Goal: Transaction & Acquisition: Purchase product/service

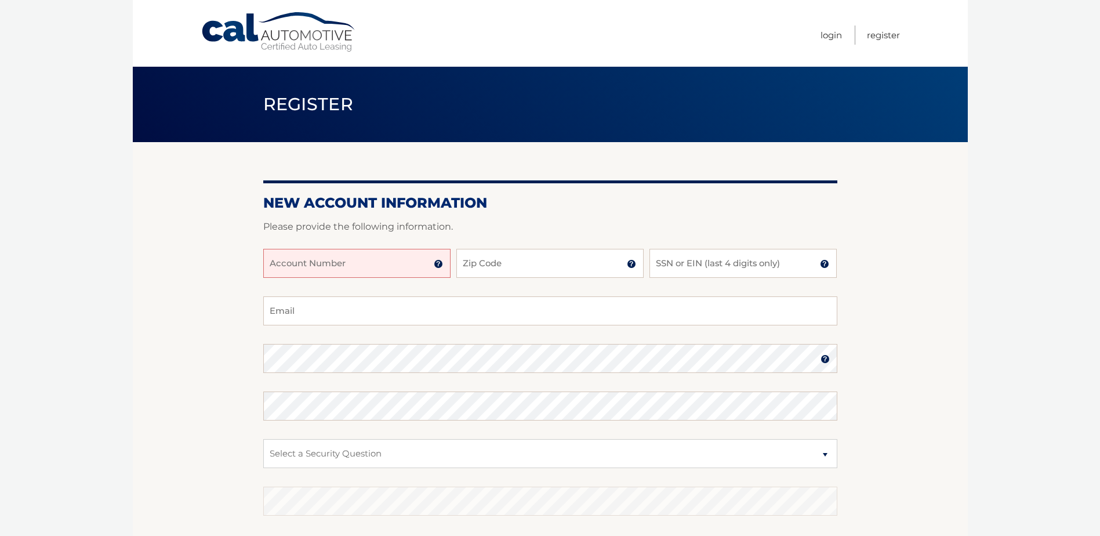
click at [369, 266] on input "Account Number" at bounding box center [356, 263] width 187 height 29
drag, startPoint x: 369, startPoint y: 266, endPoint x: 439, endPoint y: 261, distance: 69.8
click at [439, 261] on img at bounding box center [438, 263] width 9 height 9
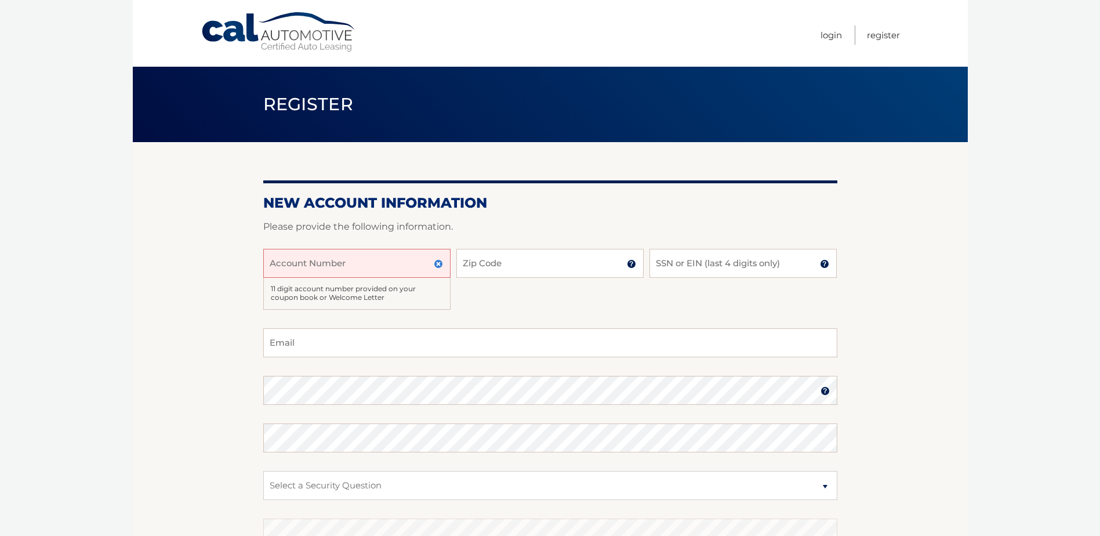
click at [378, 261] on input "Account Number" at bounding box center [356, 263] width 187 height 29
type input "44455545423"
click at [524, 258] on input "Zip Code" at bounding box center [550, 263] width 187 height 29
type input "19438"
click at [734, 269] on input "SSN or EIN (last 4 digits only)" at bounding box center [743, 263] width 187 height 29
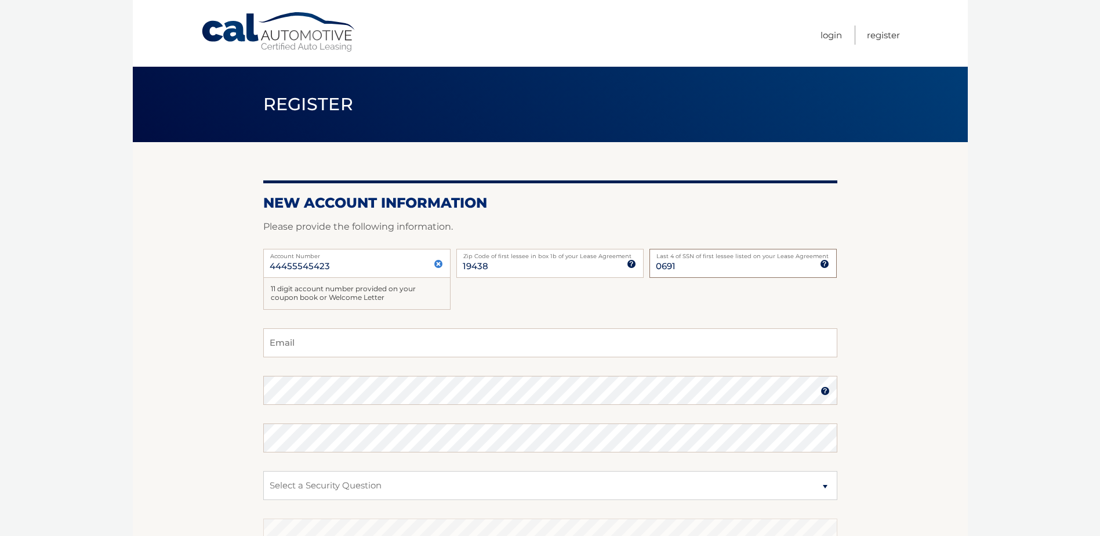
type input "0691"
click at [344, 353] on input "Email" at bounding box center [550, 342] width 574 height 29
type input "tiffany.boyle@alumni.wilkes.edu"
click at [326, 408] on fieldset "tiffany.boyle@alumni.wilkes.edu Email Password Password should be a minimum of …" at bounding box center [550, 477] width 574 height 299
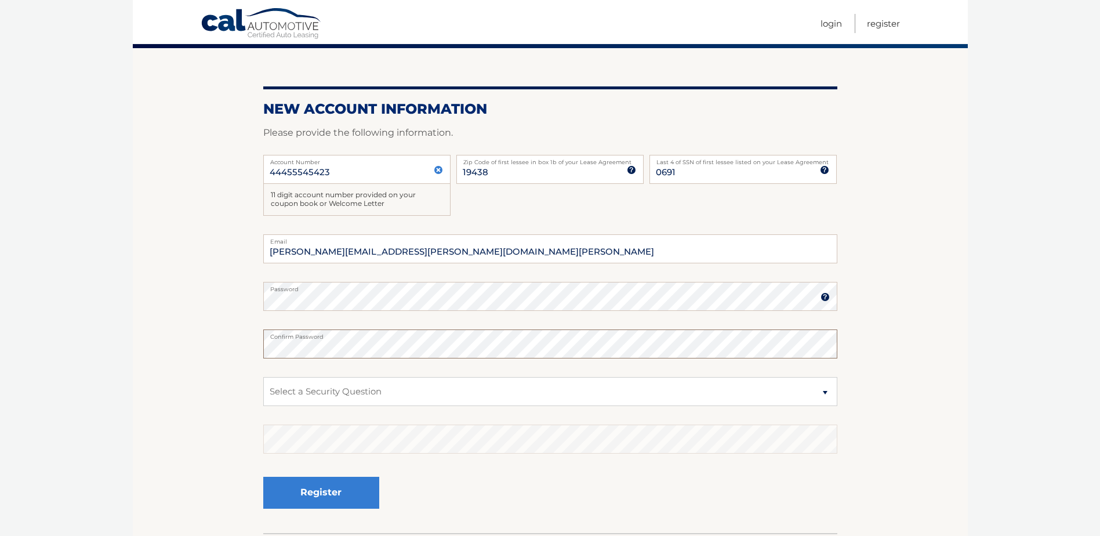
scroll to position [116, 0]
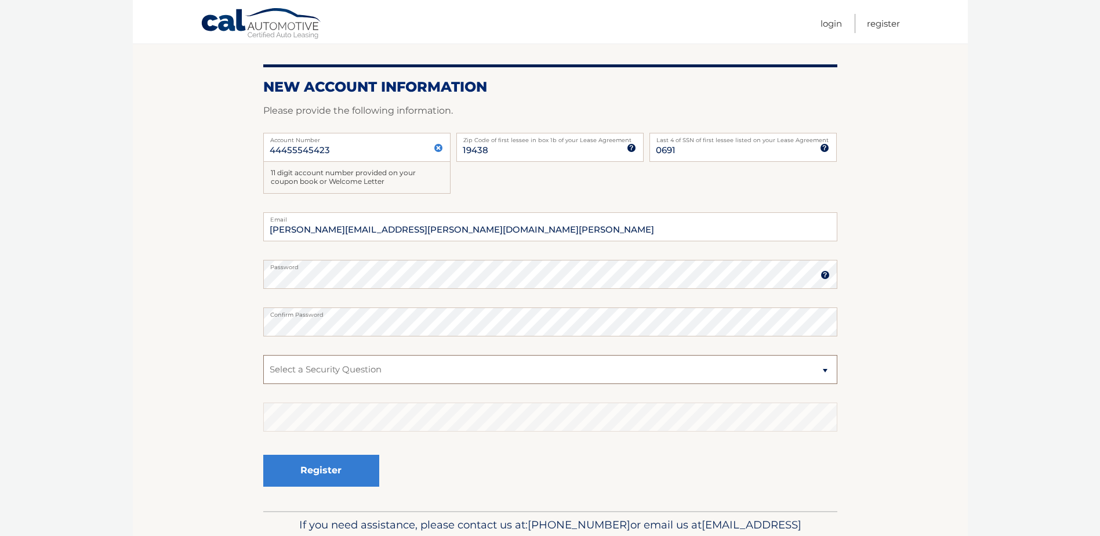
click at [349, 374] on select "Select a Security Question What was the name of your elementary school? What is…" at bounding box center [550, 369] width 574 height 29
select select "2"
click at [263, 355] on select "Select a Security Question What was the name of your elementary school? What is…" at bounding box center [550, 369] width 574 height 29
click at [329, 467] on button "Register" at bounding box center [321, 471] width 116 height 32
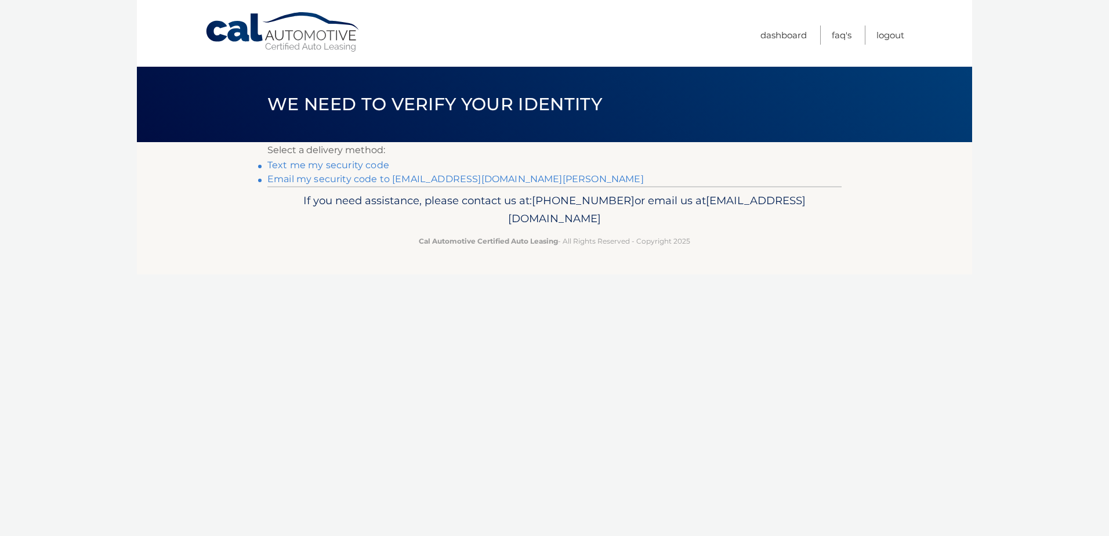
click at [342, 166] on link "Text me my security code" at bounding box center [328, 165] width 122 height 11
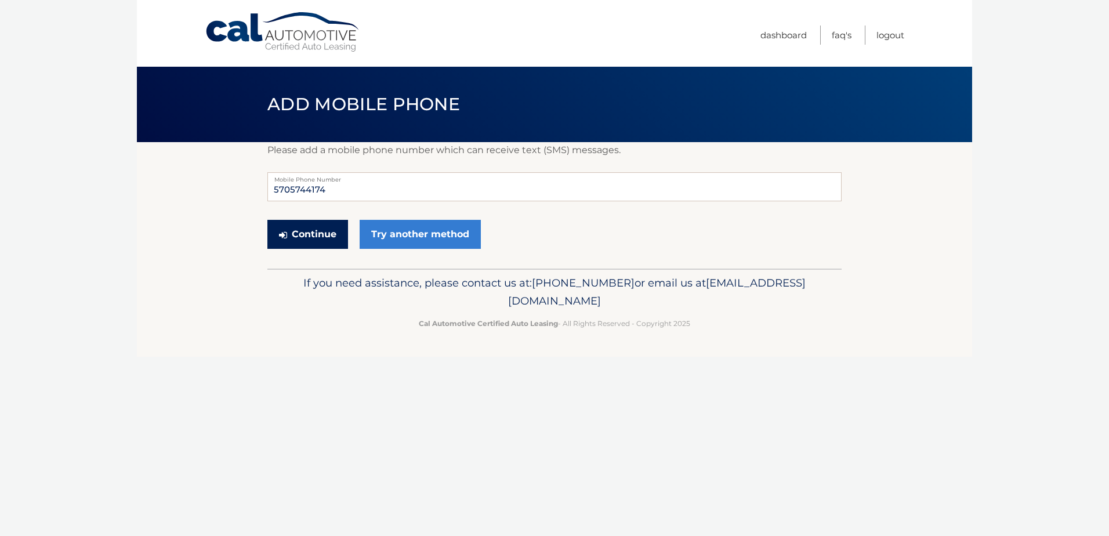
click at [327, 235] on button "Continue" at bounding box center [307, 234] width 81 height 29
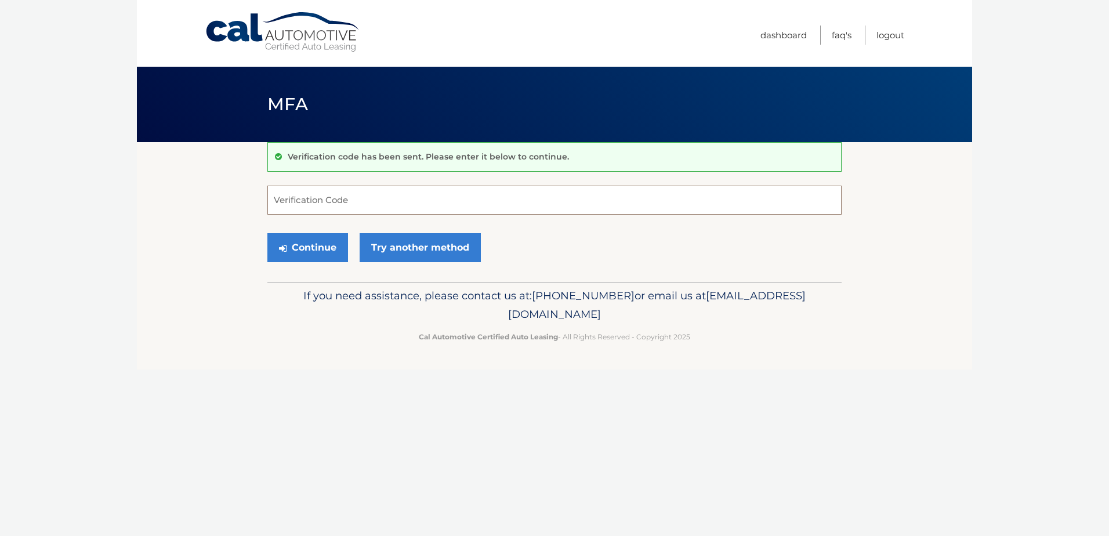
click at [332, 209] on input "Verification Code" at bounding box center [554, 200] width 574 height 29
type input "751652"
click at [326, 247] on button "Continue" at bounding box center [307, 247] width 81 height 29
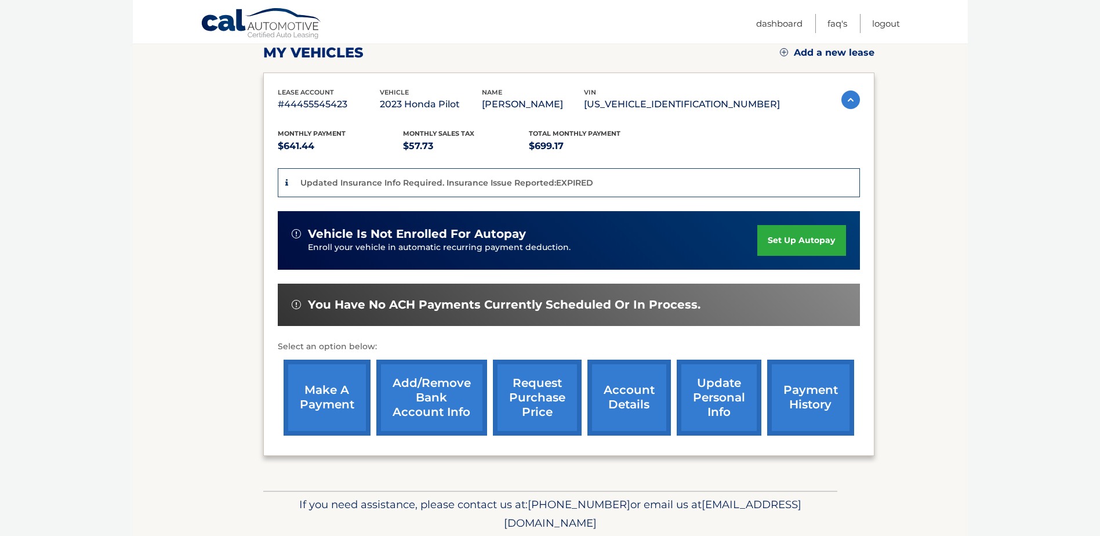
scroll to position [174, 0]
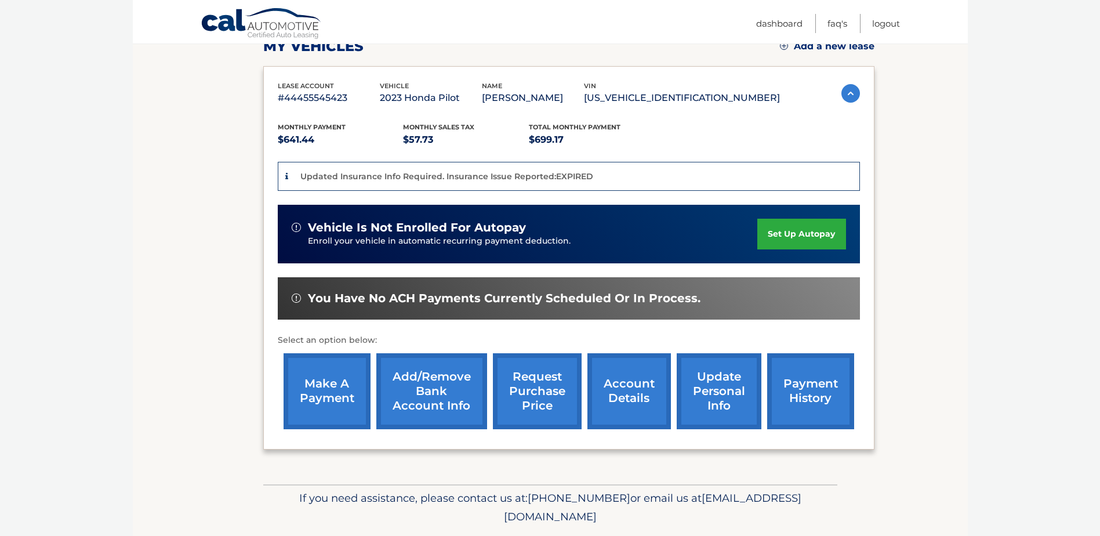
click at [341, 398] on link "make a payment" at bounding box center [327, 391] width 87 height 76
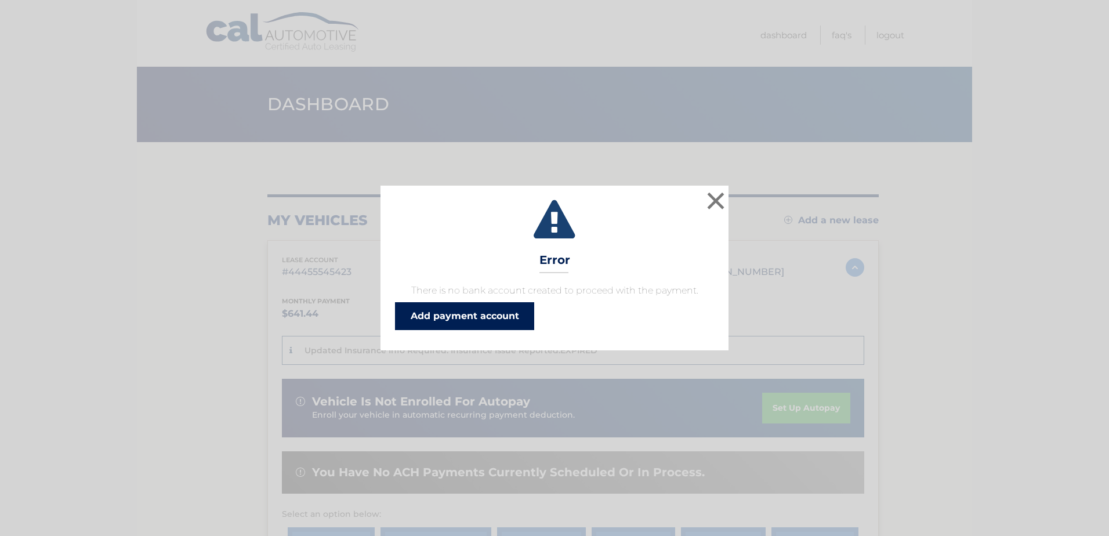
click at [521, 324] on link "Add payment account" at bounding box center [464, 316] width 139 height 28
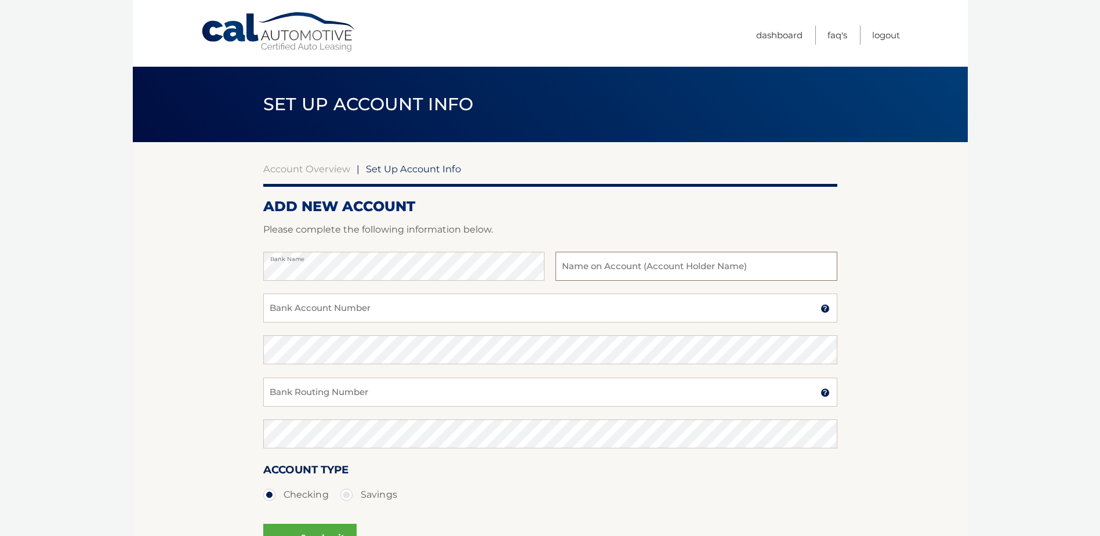
click at [642, 276] on input "text" at bounding box center [696, 266] width 281 height 29
type input "[PERSON_NAME]"
click at [488, 330] on div "Bank Account Number A 3-17-digit number at the bottom of a check or bank statem…" at bounding box center [550, 315] width 574 height 42
click at [487, 328] on div "Bank Account Number A 3-17-digit number at the bottom of a check or bank statem…" at bounding box center [550, 315] width 574 height 42
click at [485, 313] on input "Bank Account Number" at bounding box center [550, 308] width 574 height 29
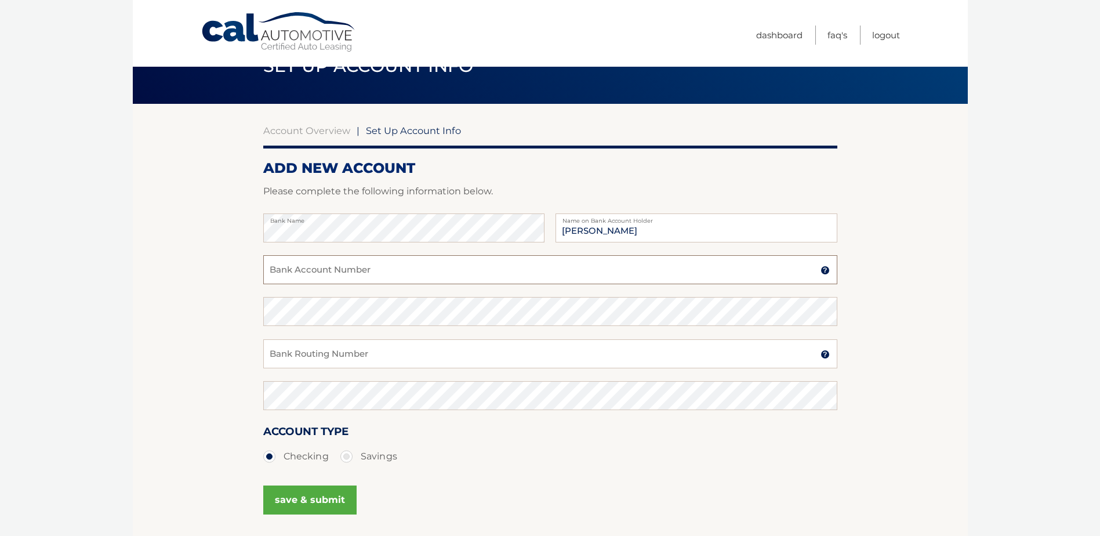
scroll to position [58, 0]
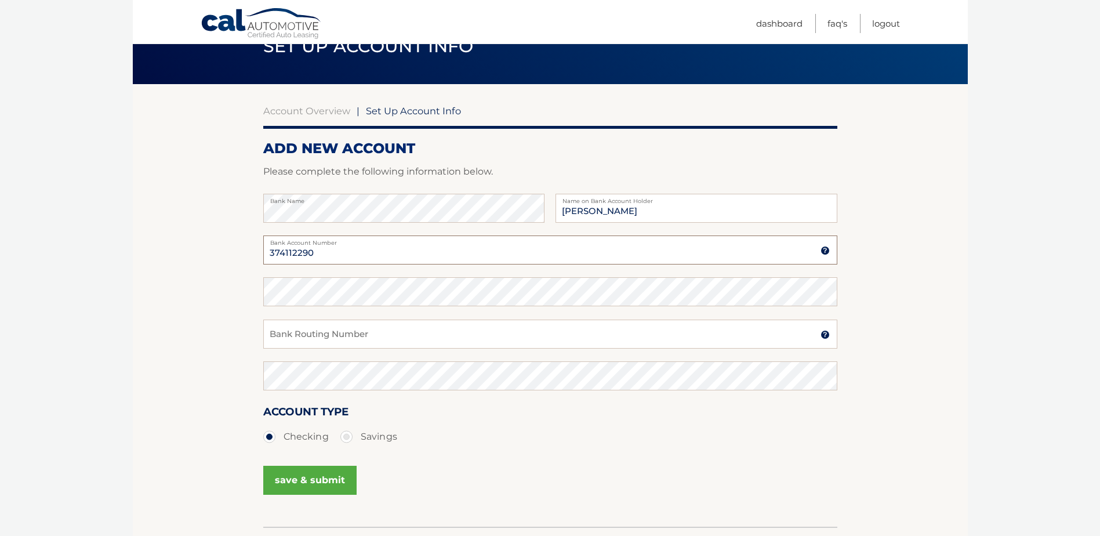
type input "374112290"
click at [305, 321] on input "Bank Routing Number" at bounding box center [550, 334] width 574 height 29
type input "036001808"
click at [307, 475] on button "save & submit" at bounding box center [309, 480] width 93 height 29
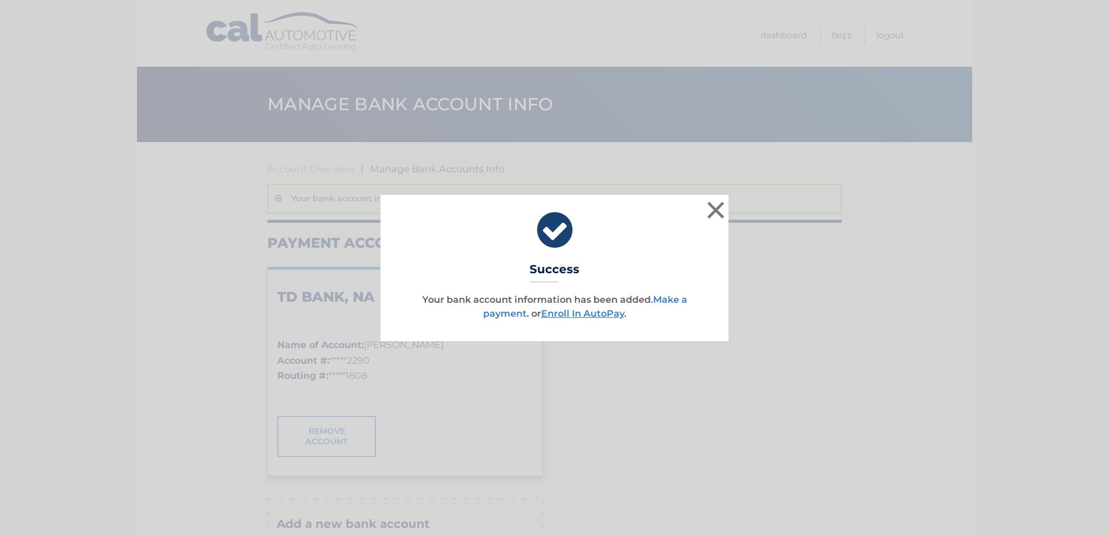
click at [662, 297] on link "Make a payment" at bounding box center [585, 306] width 204 height 25
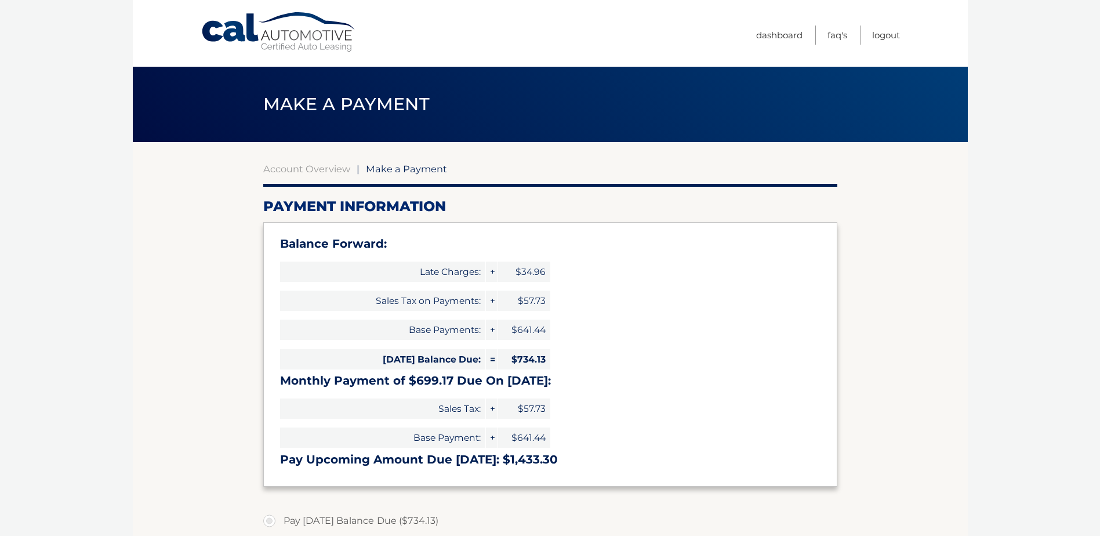
select select "MWFhNTQ0ZWMtMmJjMS00NzQ4LTliZGUtMTI0YjEzYzUxYzY1"
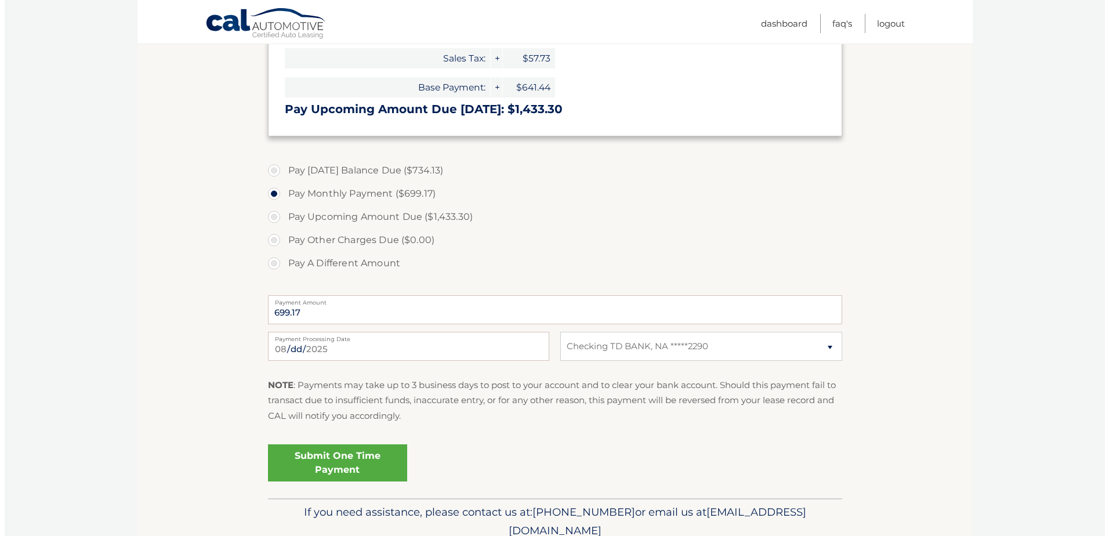
scroll to position [401, 0]
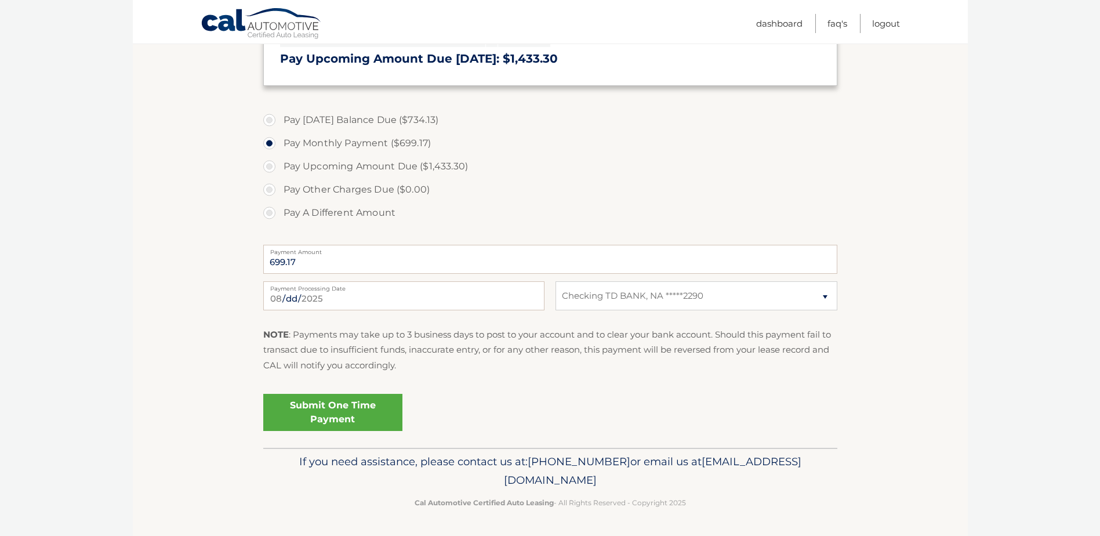
click at [306, 415] on link "Submit One Time Payment" at bounding box center [332, 412] width 139 height 37
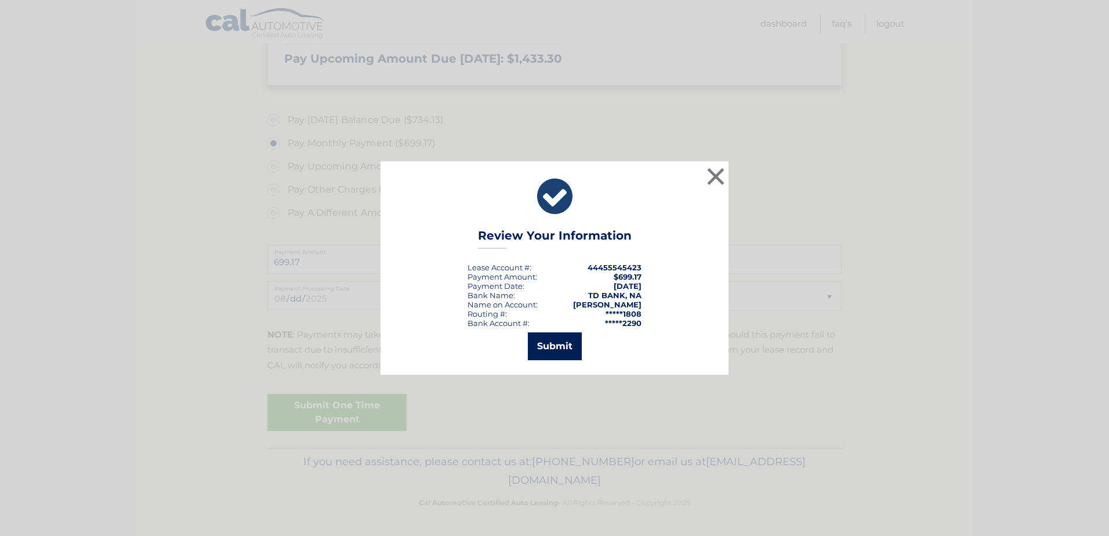
click at [555, 351] on button "Submit" at bounding box center [555, 346] width 54 height 28
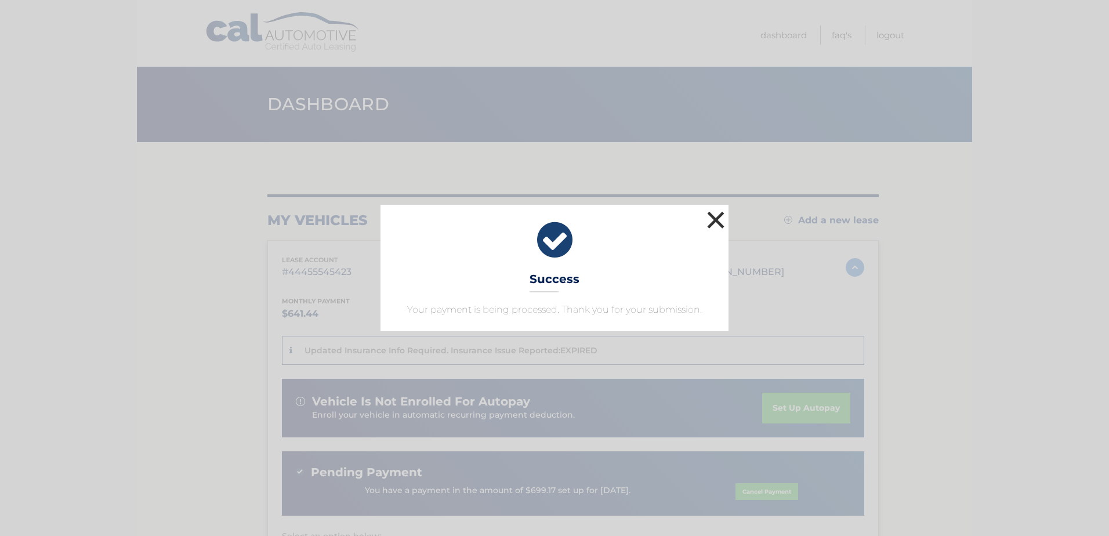
click at [717, 216] on button "×" at bounding box center [715, 219] width 23 height 23
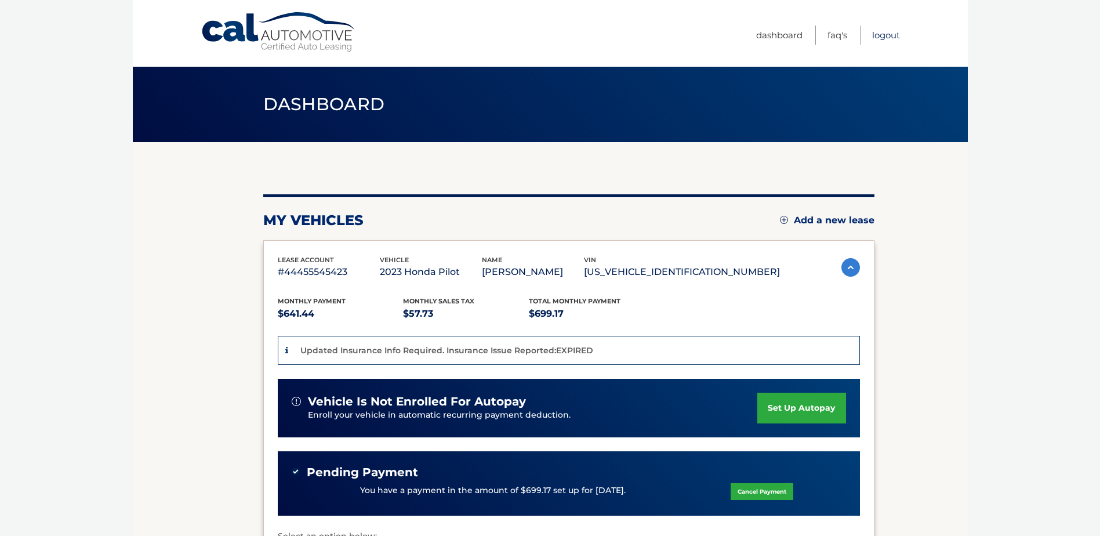
drag, startPoint x: 891, startPoint y: 37, endPoint x: 880, endPoint y: 1, distance: 37.6
click at [890, 37] on link "Logout" at bounding box center [886, 35] width 28 height 19
